Goal: Navigation & Orientation: Find specific page/section

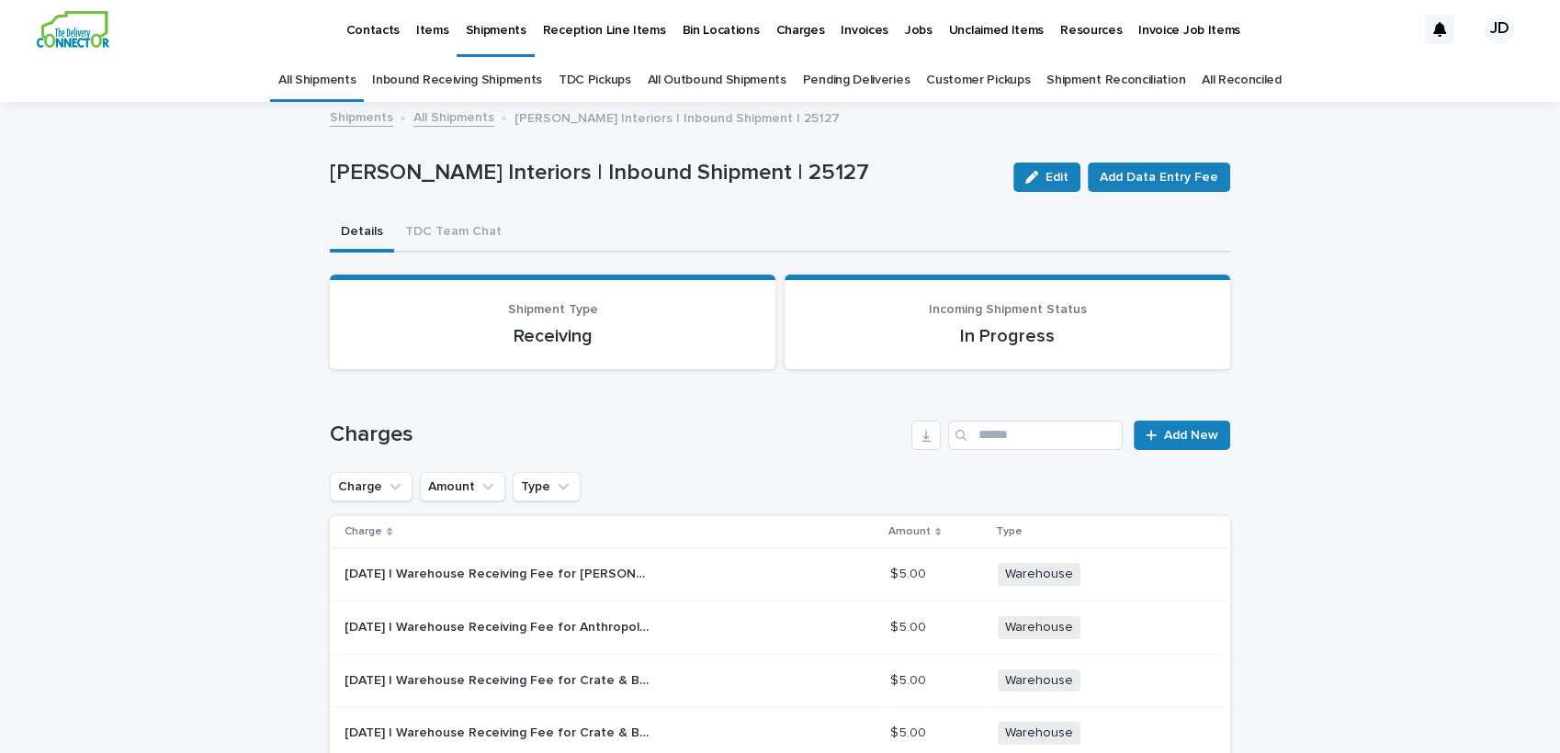
click at [314, 75] on link "All Shipments" at bounding box center [316, 80] width 77 height 43
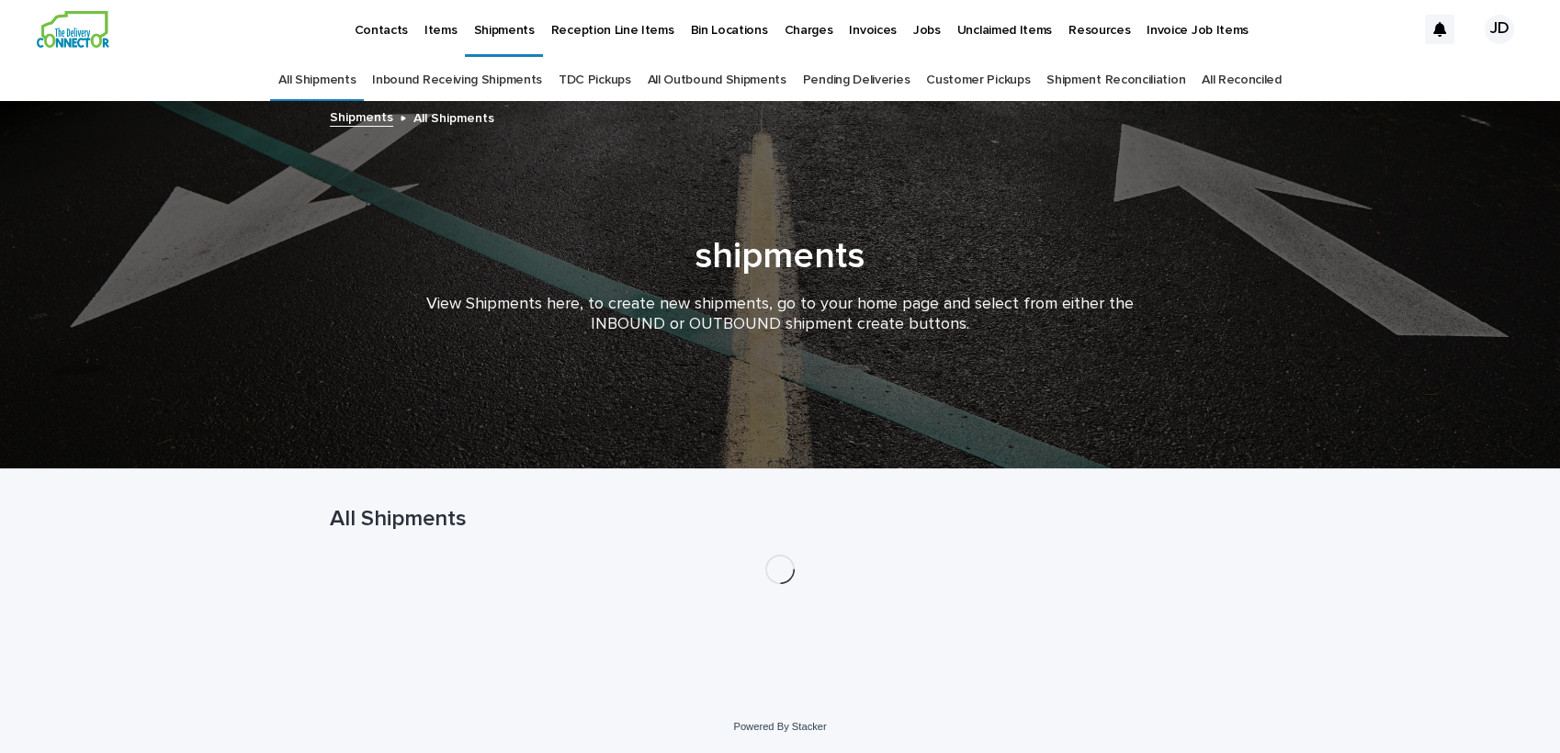
click at [380, 26] on p "Contacts" at bounding box center [381, 19] width 54 height 39
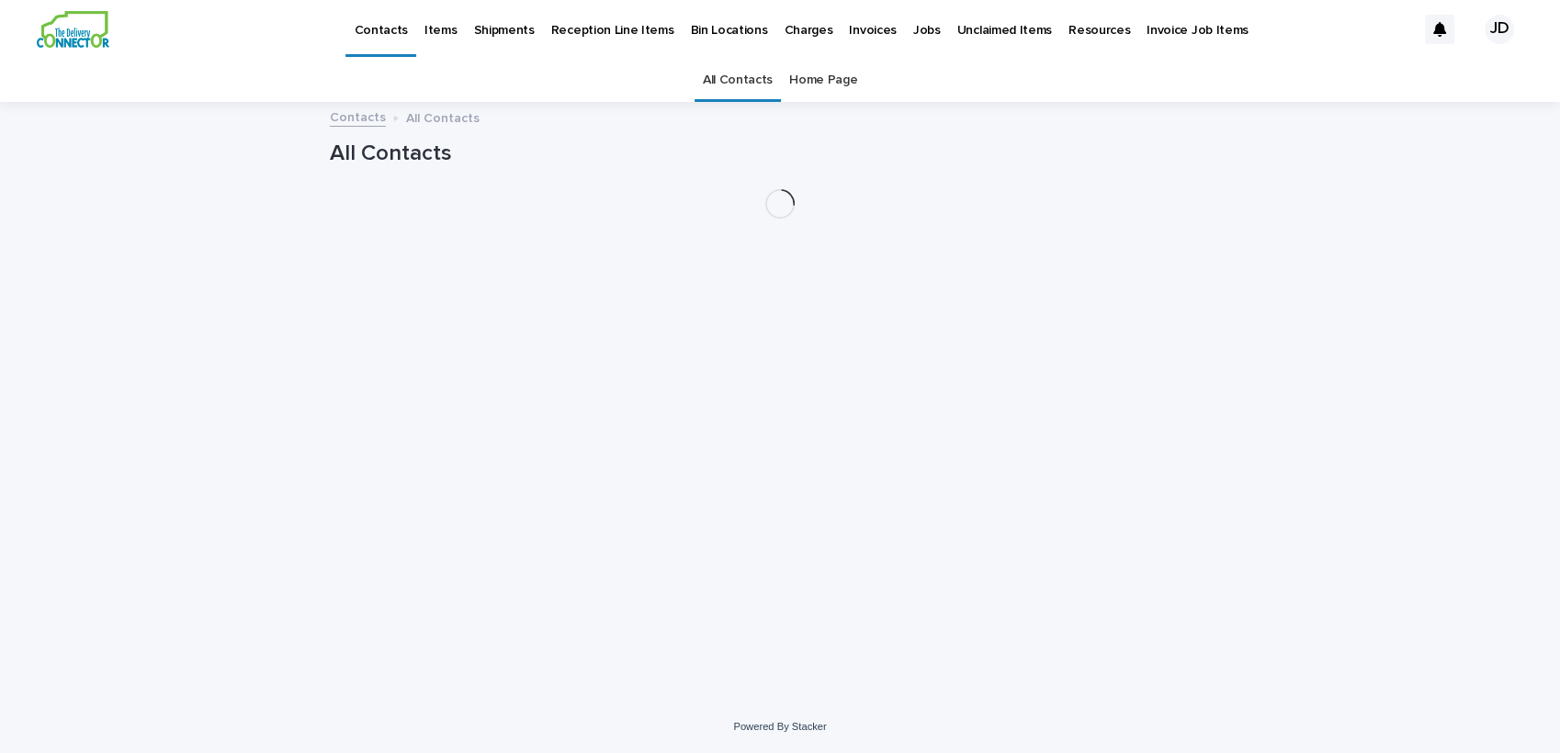
click at [385, 30] on p "Contacts" at bounding box center [381, 19] width 54 height 39
